Goal: Answer question/provide support

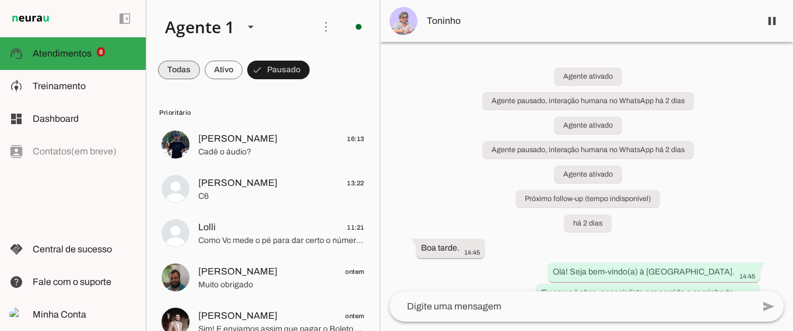
click at [180, 66] on span at bounding box center [179, 70] width 42 height 28
click at [211, 65] on span at bounding box center [184, 70] width 52 height 28
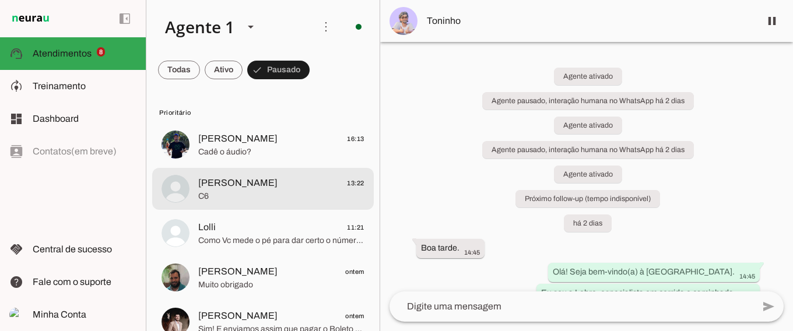
click at [286, 188] on span "[PERSON_NAME] 13:22" at bounding box center [281, 183] width 166 height 15
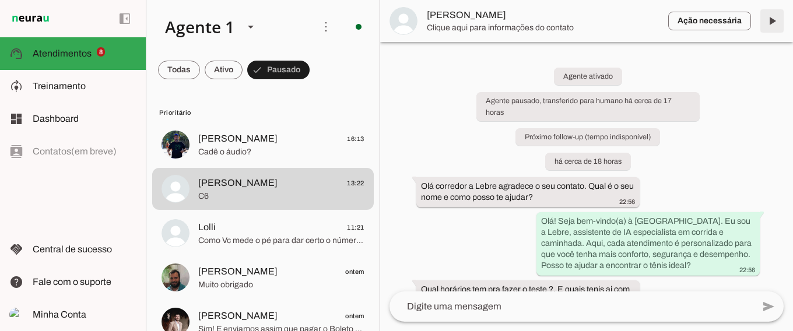
click at [774, 17] on span at bounding box center [772, 21] width 28 height 28
